Goal: Task Accomplishment & Management: Complete application form

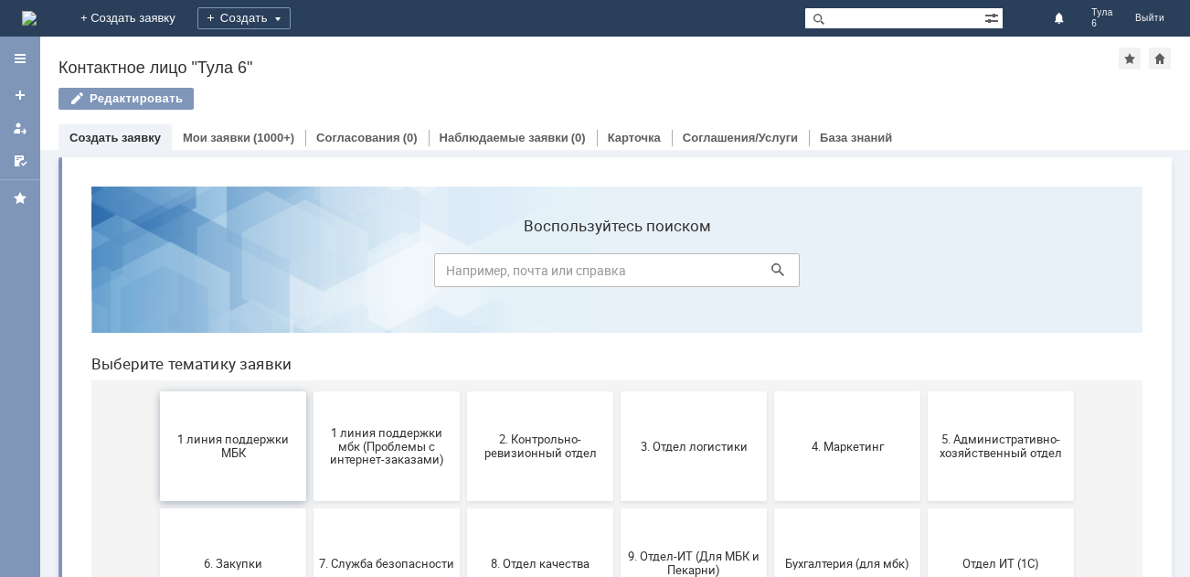
click at [206, 459] on span "1 линия поддержки МБК" at bounding box center [232, 445] width 135 height 27
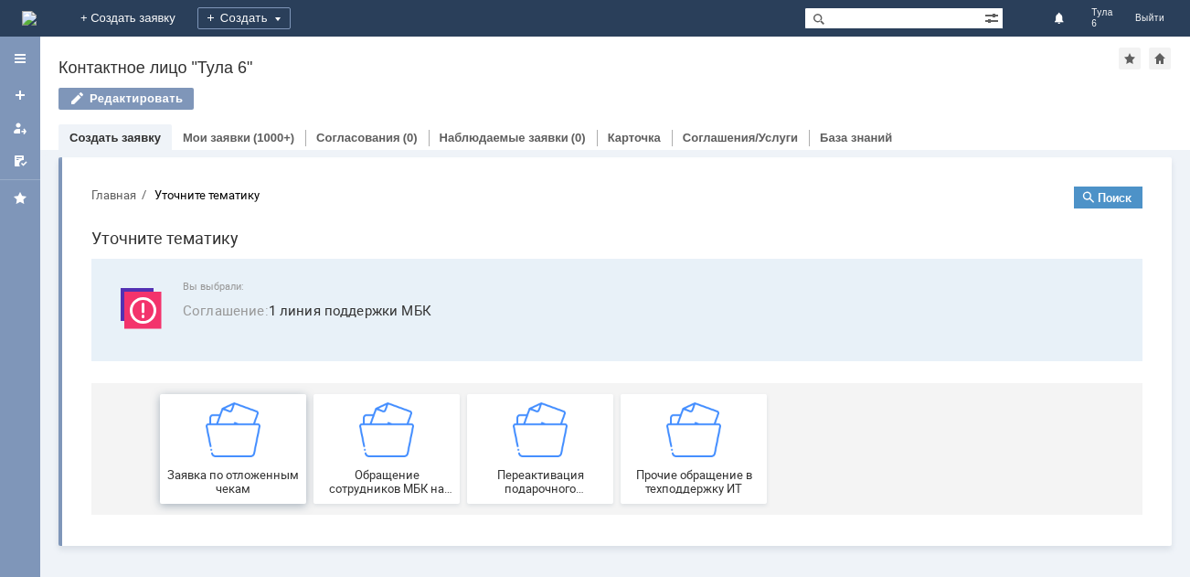
click at [233, 474] on span "Заявка по отложенным чекам" at bounding box center [232, 481] width 135 height 27
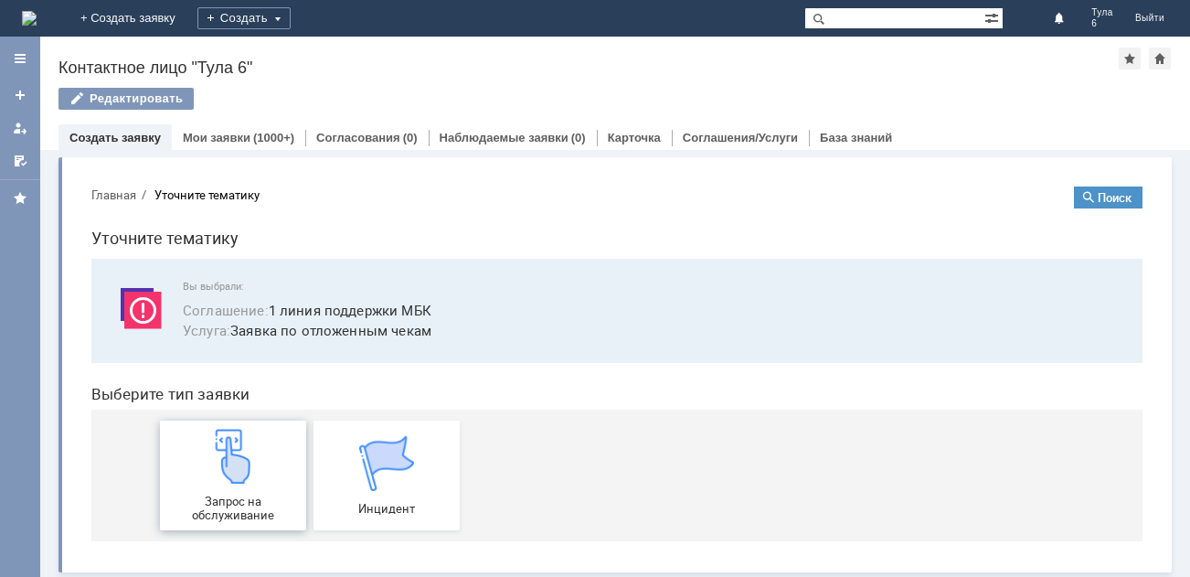
click at [219, 464] on img at bounding box center [233, 456] width 55 height 55
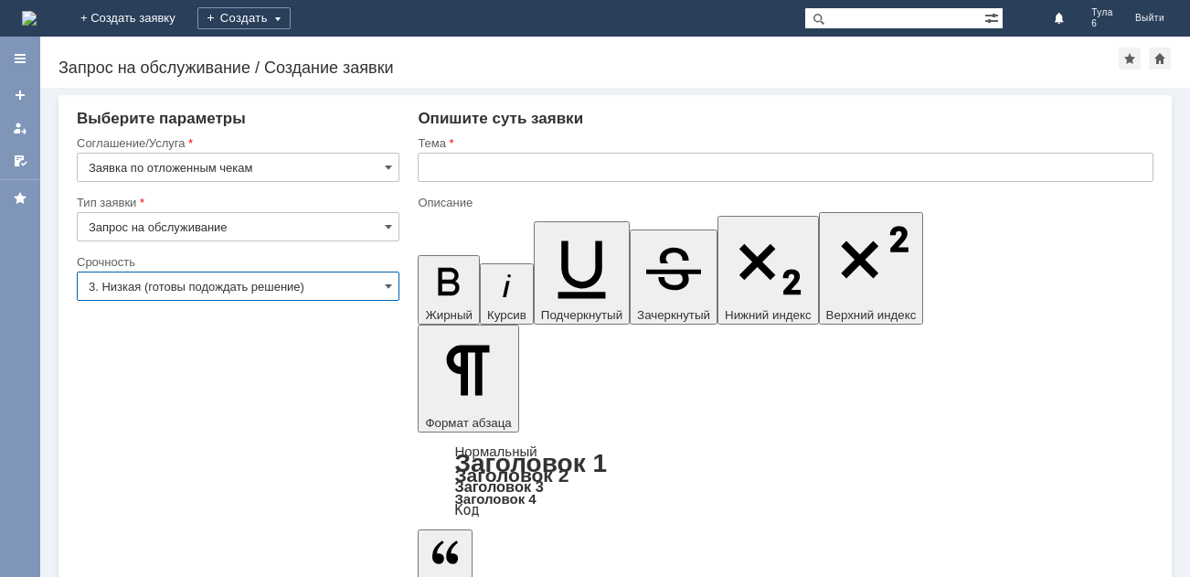
click at [148, 277] on input "3. Низкая (готовы подождать решение)" at bounding box center [238, 285] width 323 height 29
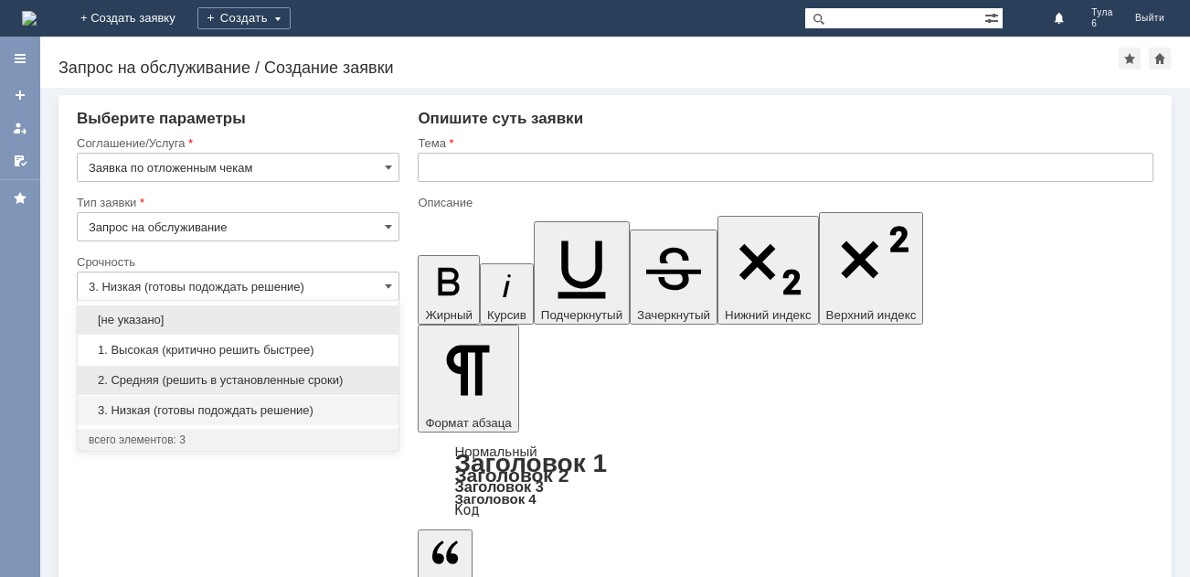
click at [159, 376] on span "2. Средняя (решить в установленные сроки)" at bounding box center [238, 380] width 299 height 15
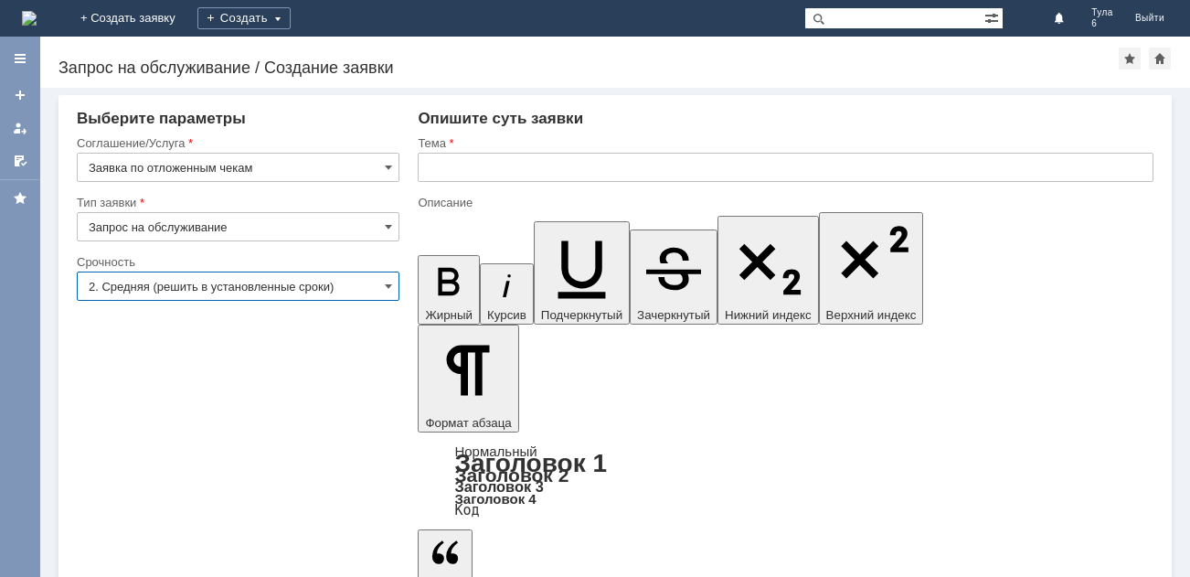
type input "2. Средняя (решить в установленные сроки)"
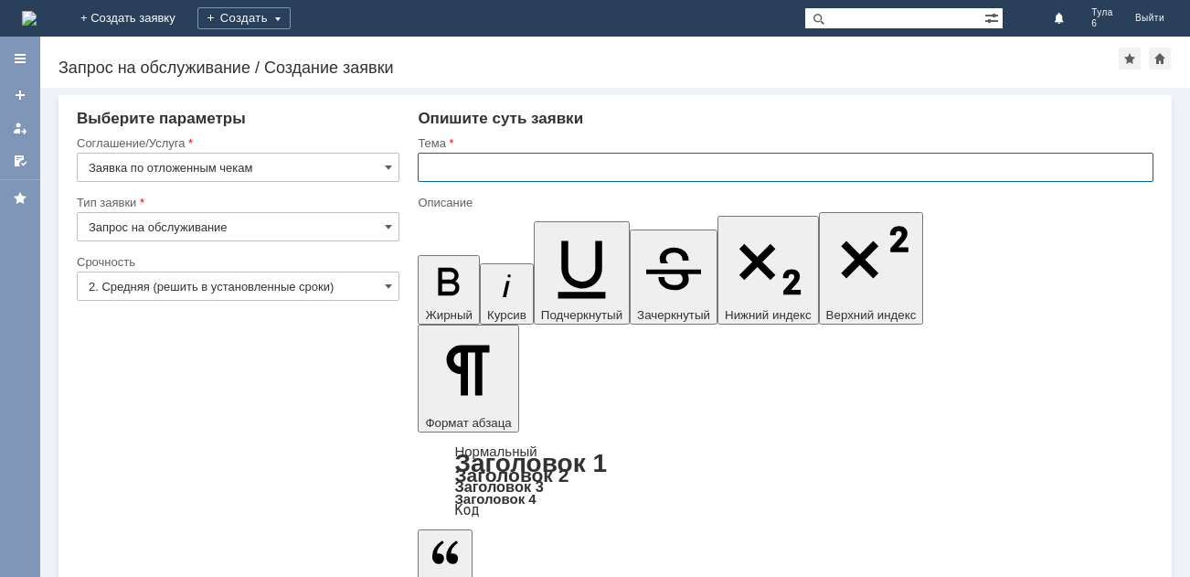
click at [441, 159] on input "text" at bounding box center [786, 167] width 736 height 29
type input "отл чеки 29ю09.2025"
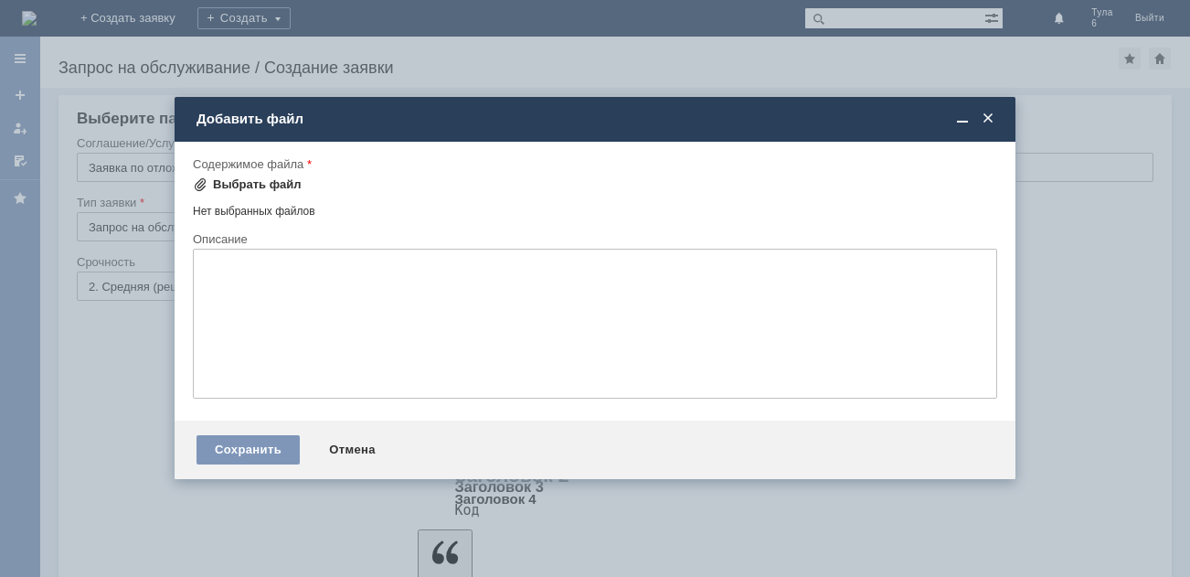
click at [199, 180] on span at bounding box center [200, 184] width 15 height 15
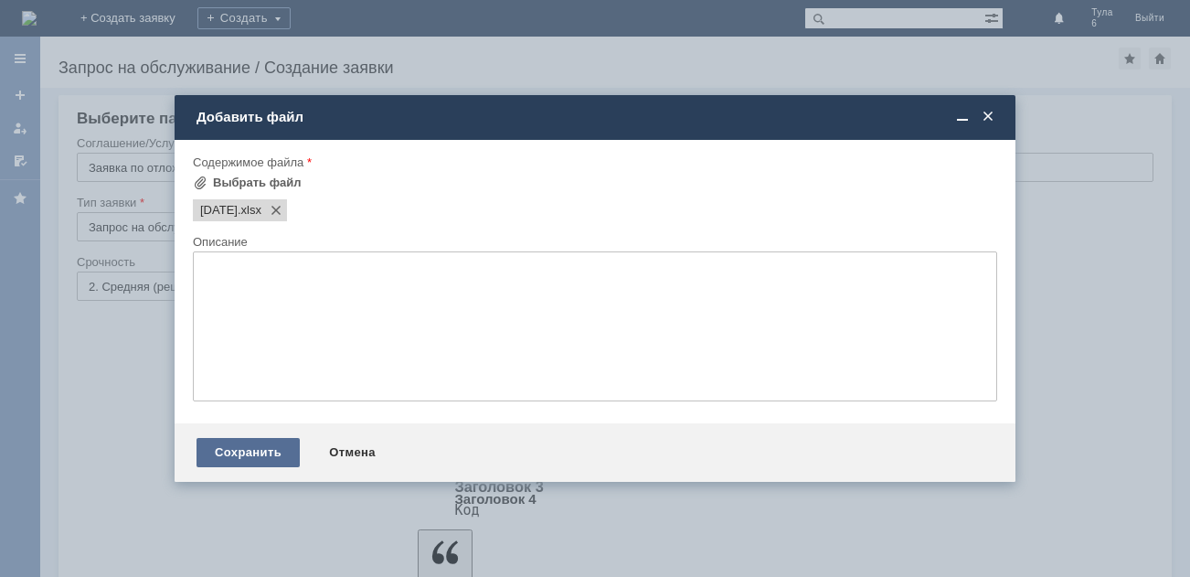
click at [257, 446] on div "Сохранить" at bounding box center [247, 452] width 103 height 29
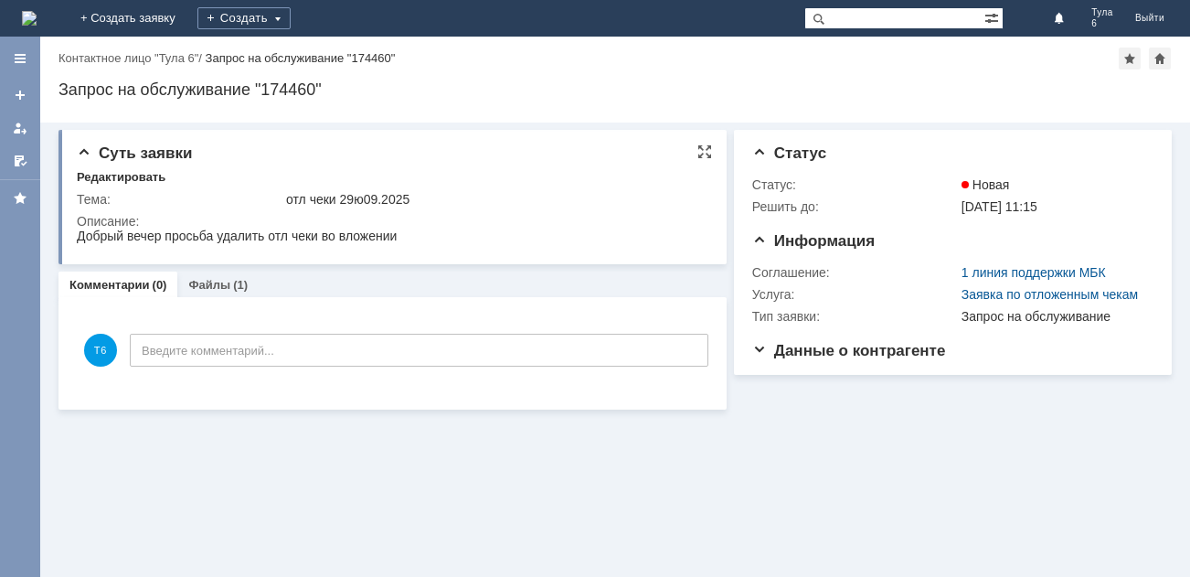
click at [356, 198] on div "отл чеки 29ю09.2025" at bounding box center [494, 199] width 416 height 15
